Goal: Information Seeking & Learning: Check status

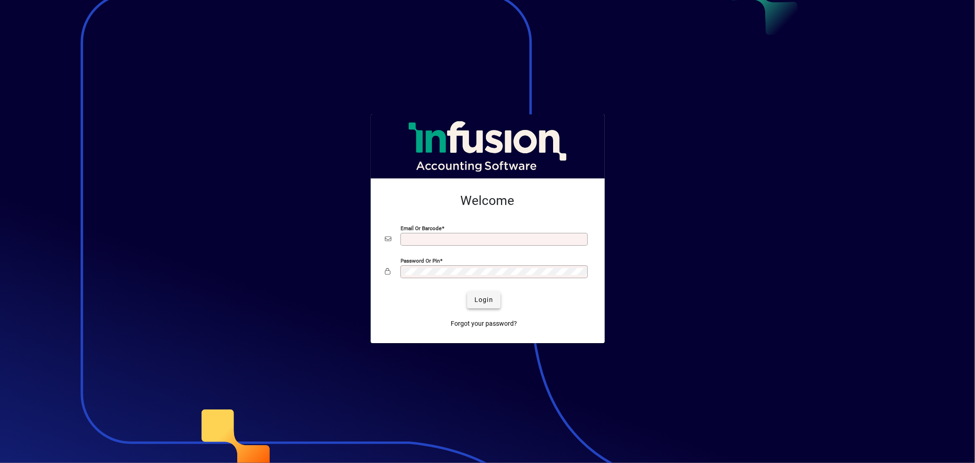
type input "**********"
click at [485, 296] on span "Login" at bounding box center [484, 300] width 19 height 10
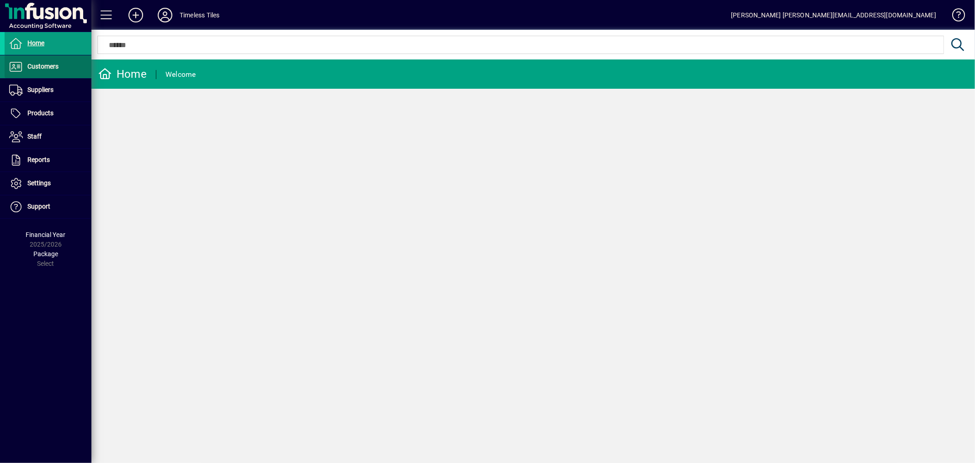
click at [54, 66] on span "Customers" at bounding box center [42, 66] width 31 height 7
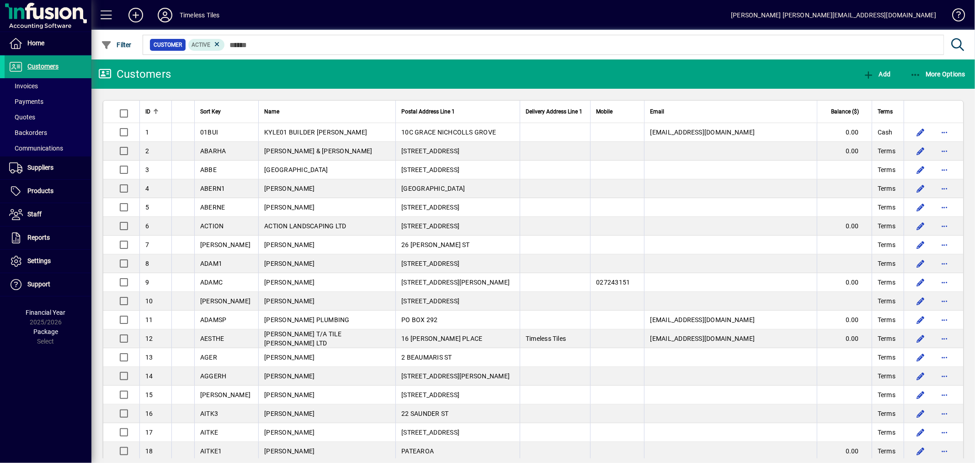
click at [289, 53] on mat-chip-set "Customer Active" at bounding box center [543, 44] width 801 height 19
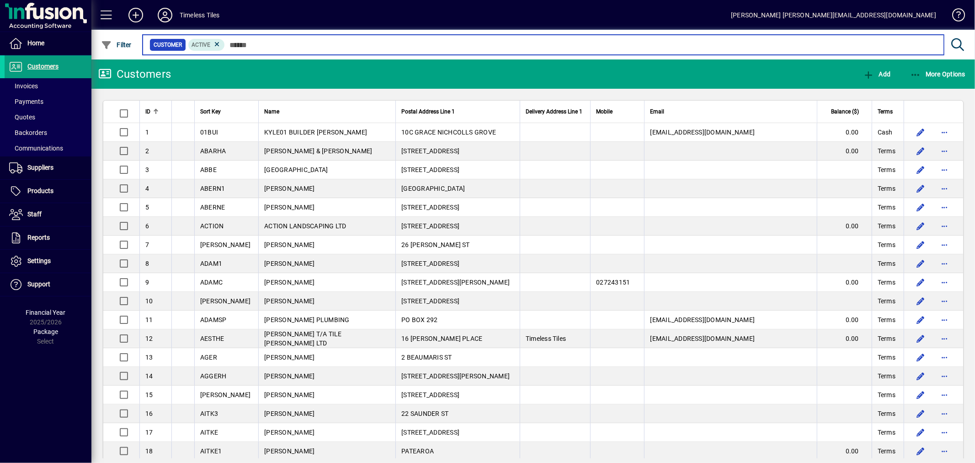
click at [289, 41] on input "text" at bounding box center [581, 44] width 712 height 13
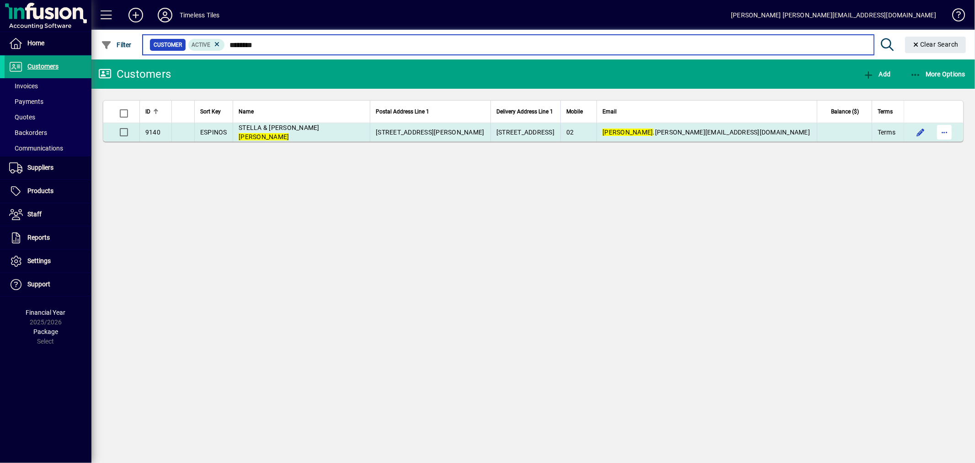
type input "********"
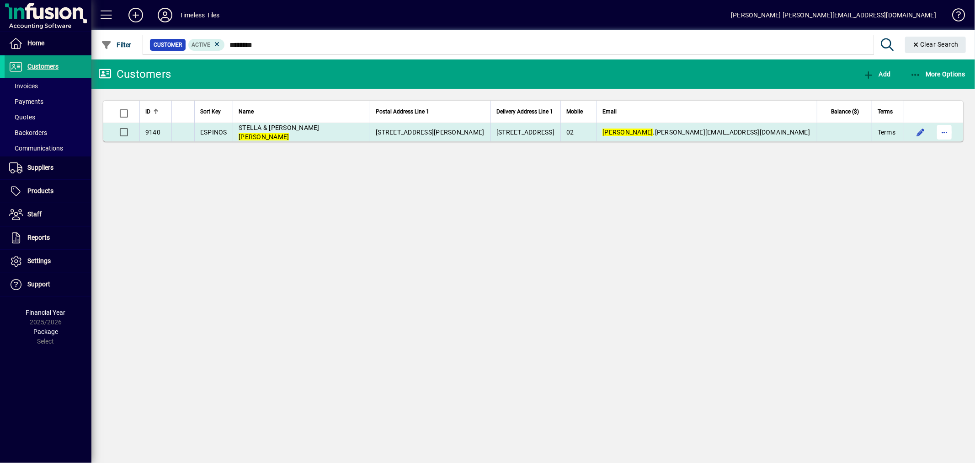
click at [947, 133] on span "button" at bounding box center [945, 132] width 22 height 22
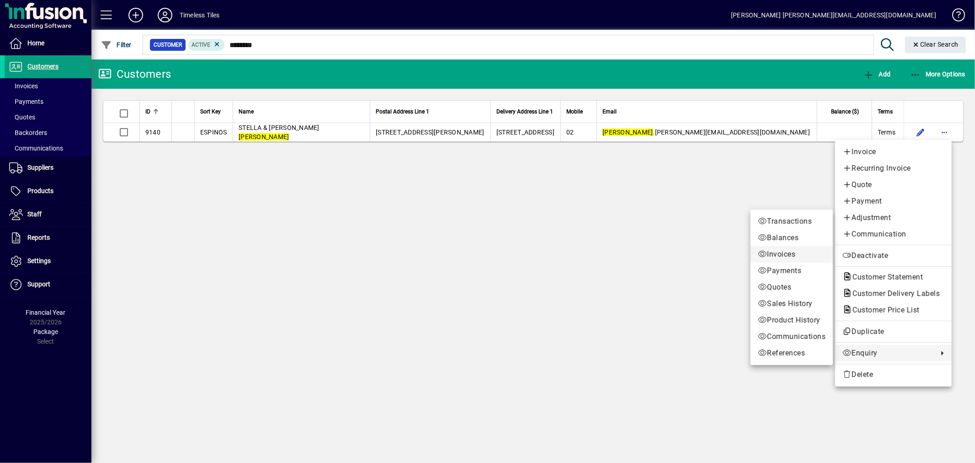
click at [771, 255] on span "Invoices" at bounding box center [792, 254] width 68 height 11
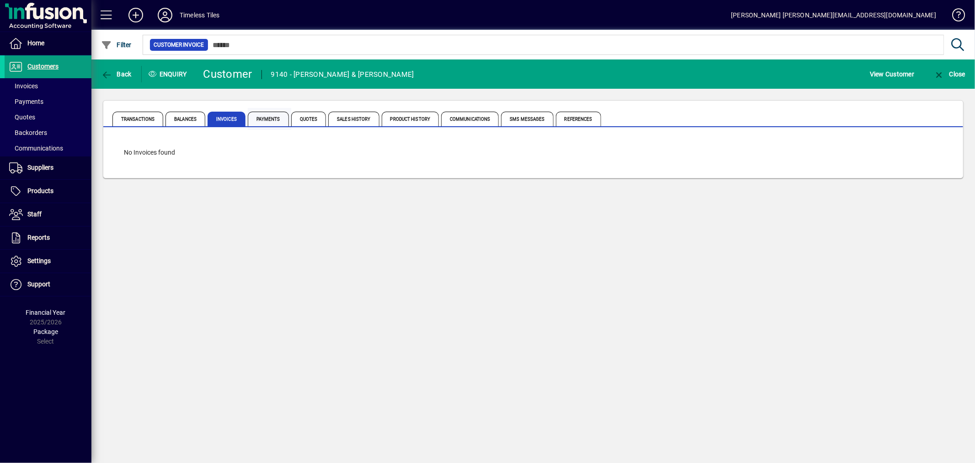
click at [259, 117] on span "Payments" at bounding box center [268, 119] width 41 height 15
click at [219, 121] on span "Invoices" at bounding box center [227, 119] width 38 height 15
click at [192, 121] on span "Balances" at bounding box center [186, 119] width 40 height 15
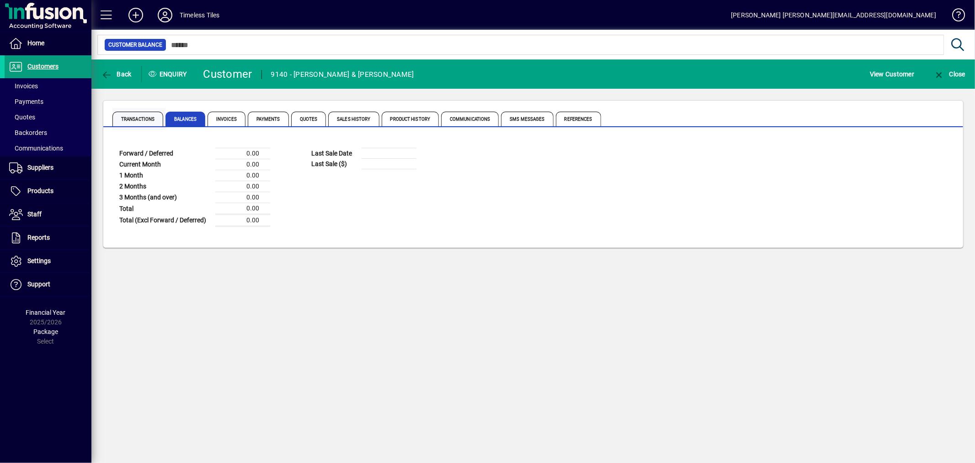
click at [153, 120] on span "Transactions" at bounding box center [137, 119] width 51 height 15
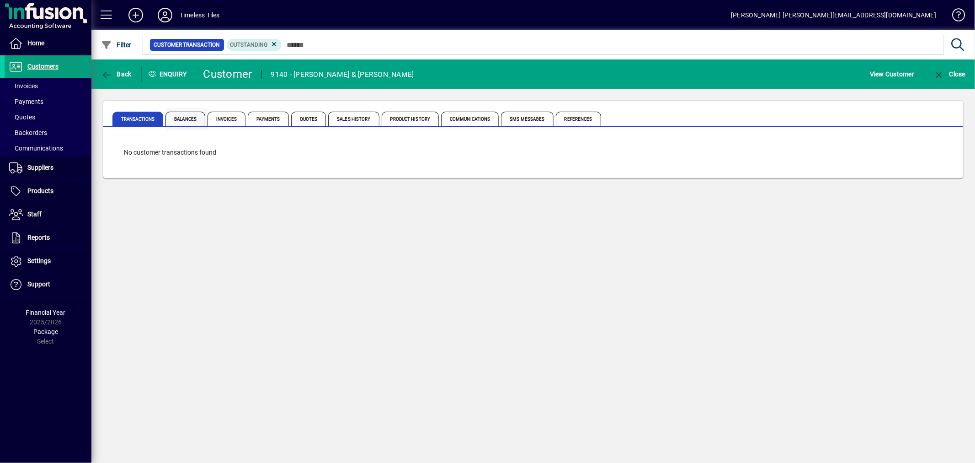
click at [175, 120] on span "Balances" at bounding box center [186, 119] width 40 height 15
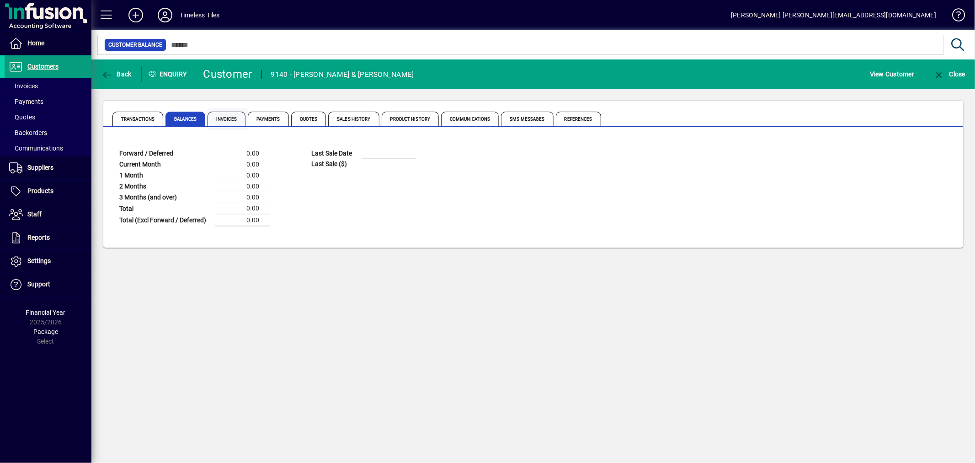
click at [221, 119] on span "Invoices" at bounding box center [227, 119] width 38 height 15
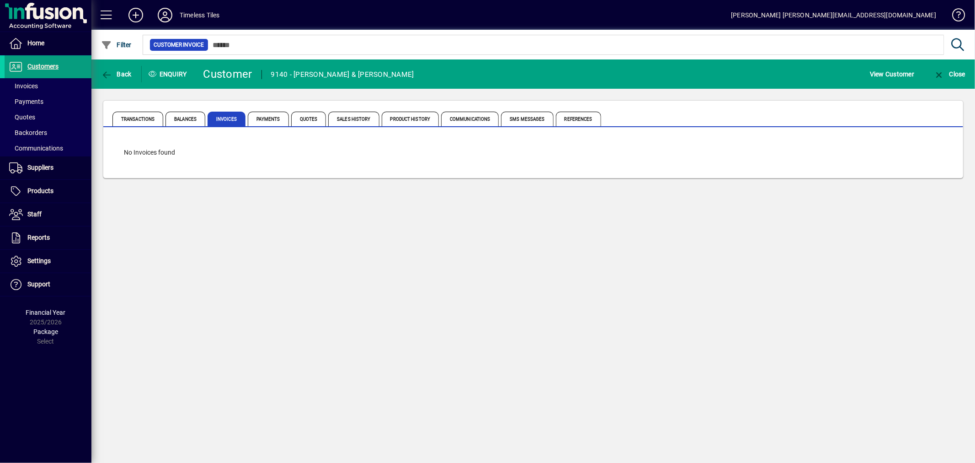
click at [236, 140] on div "No Invoices found" at bounding box center [533, 153] width 837 height 28
